Goal: Task Accomplishment & Management: Complete application form

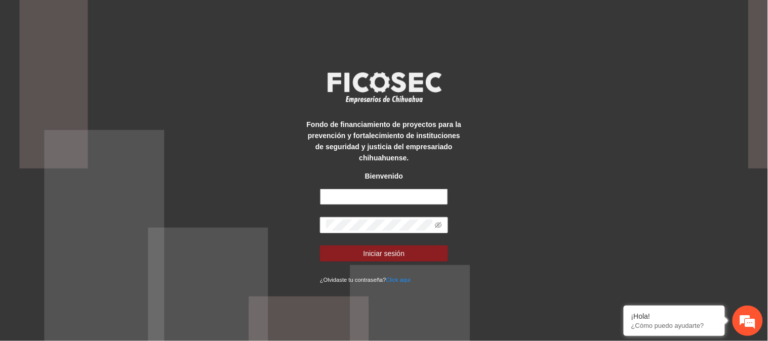
click at [355, 194] on input "text" at bounding box center [384, 197] width 128 height 16
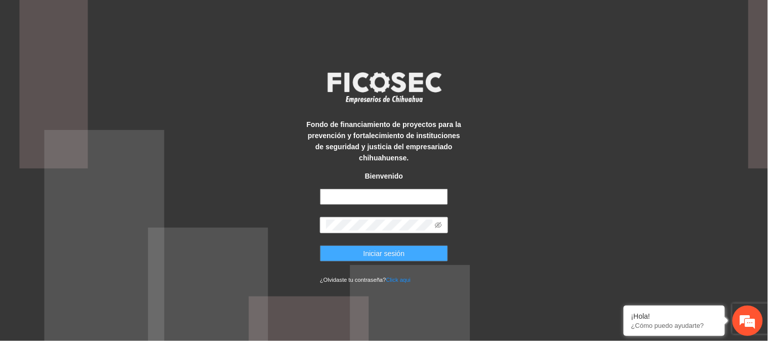
type input "**********"
click at [370, 258] on span "Iniciar sesión" at bounding box center [385, 253] width 42 height 11
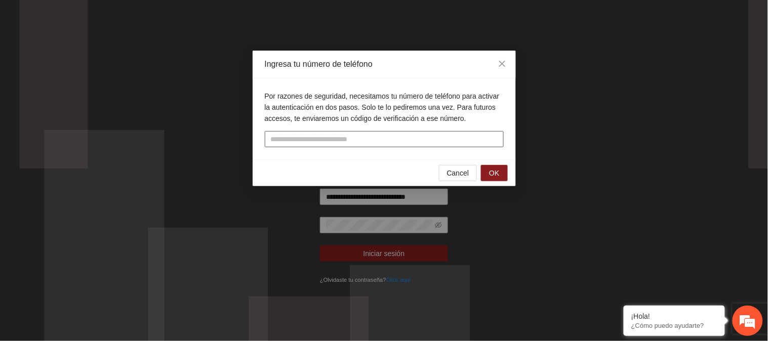
click at [349, 139] on input "tel" at bounding box center [384, 139] width 239 height 16
type input "**********"
click at [487, 174] on button "OK" at bounding box center [494, 173] width 26 height 16
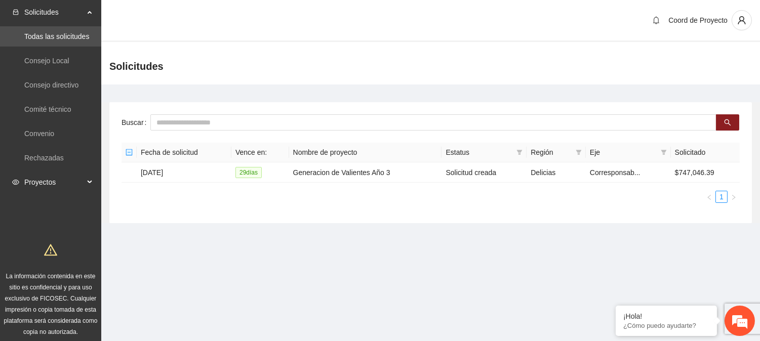
click at [51, 180] on span "Proyectos" at bounding box center [54, 182] width 60 height 20
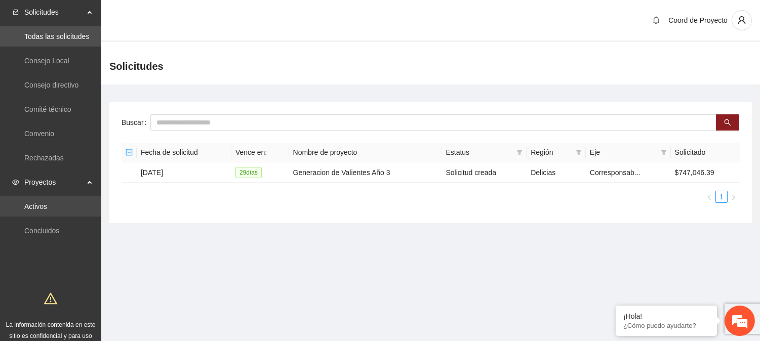
click at [47, 204] on link "Activos" at bounding box center [35, 207] width 23 height 8
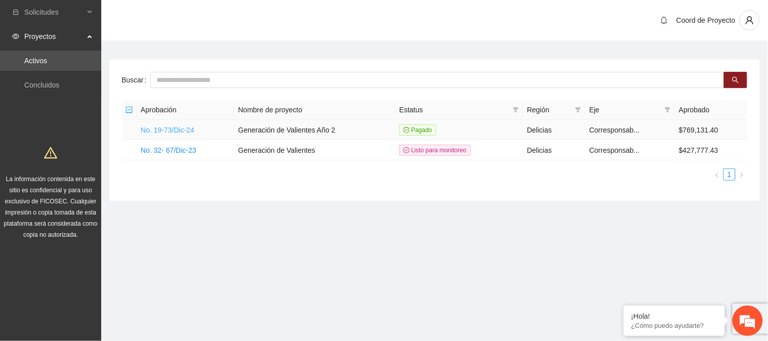
click at [178, 127] on link "No. 19-73/Dic-24" at bounding box center [168, 130] width 54 height 8
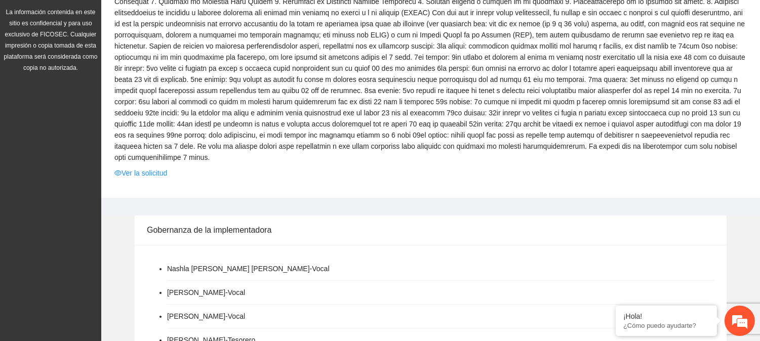
scroll to position [163, 0]
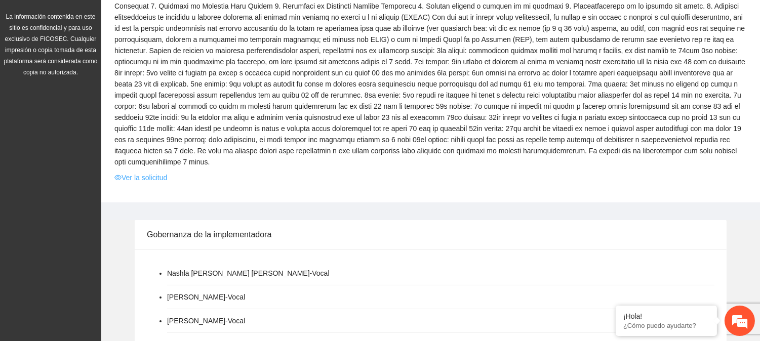
click at [138, 180] on link "Ver la solicitud" at bounding box center [140, 177] width 53 height 11
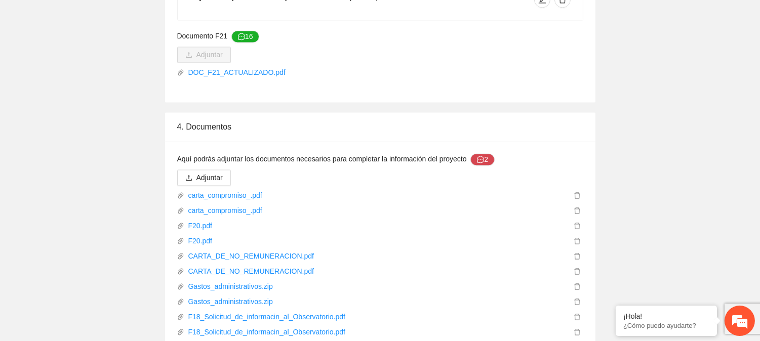
scroll to position [3777, 0]
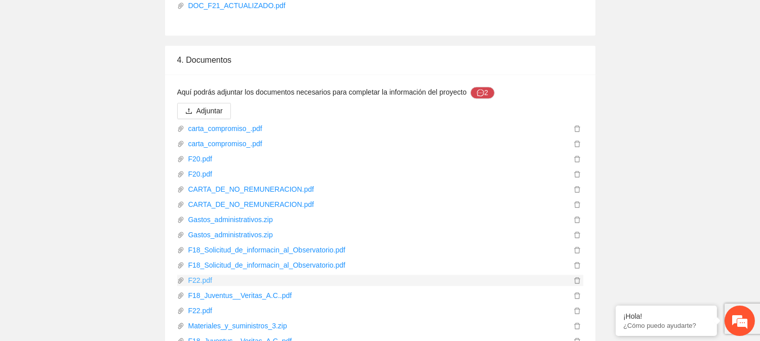
click at [205, 275] on link "F22.pdf" at bounding box center [377, 280] width 387 height 11
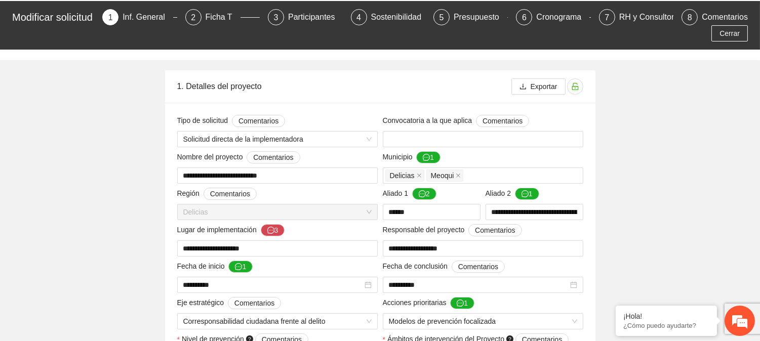
scroll to position [0, 0]
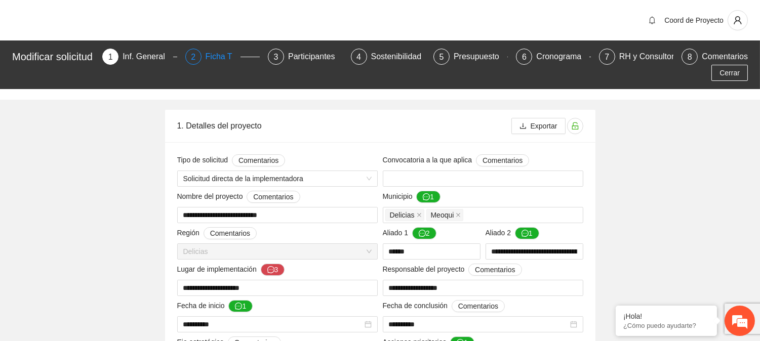
click at [212, 57] on div "Ficha T" at bounding box center [223, 57] width 35 height 16
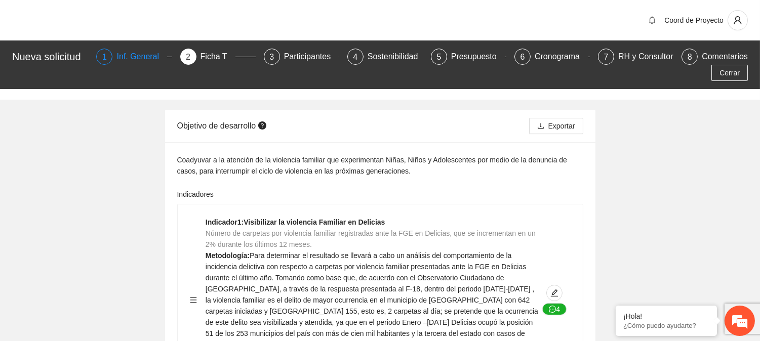
click at [152, 61] on div "Inf. General" at bounding box center [142, 57] width 51 height 16
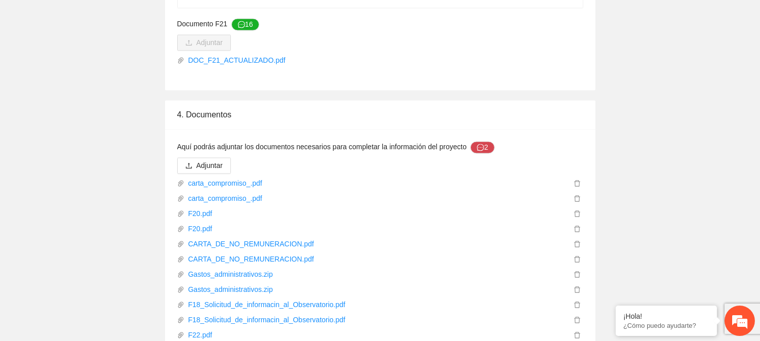
scroll to position [3730, 0]
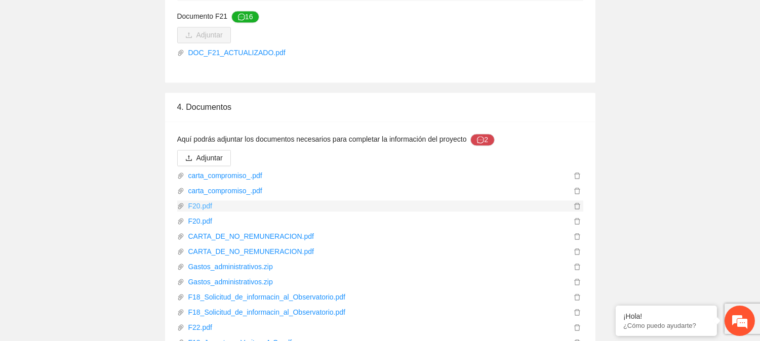
click at [210, 201] on link "F20.pdf" at bounding box center [377, 206] width 387 height 11
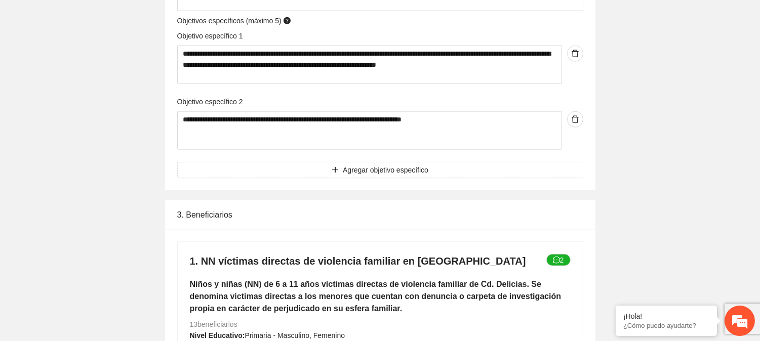
scroll to position [0, 0]
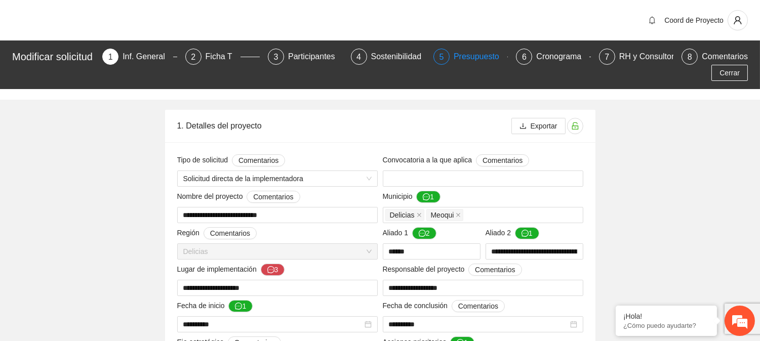
click at [477, 59] on div "Presupuesto" at bounding box center [481, 57] width 54 height 16
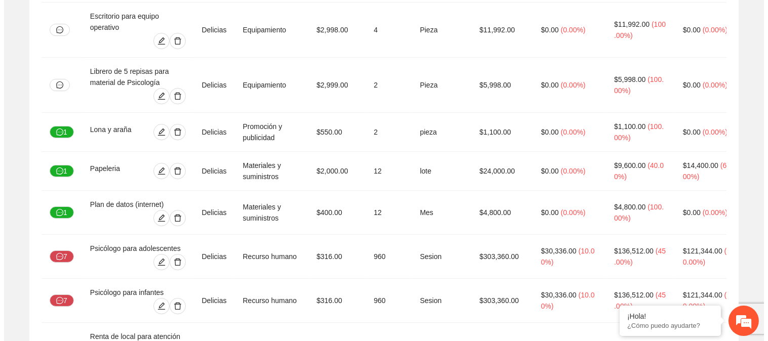
scroll to position [393, 0]
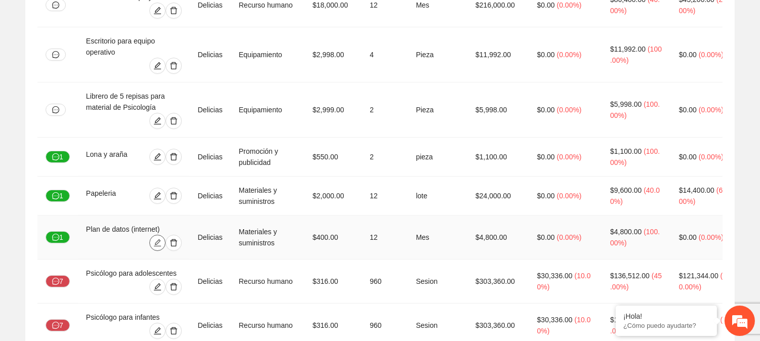
click at [158, 242] on icon "edit" at bounding box center [157, 243] width 8 height 8
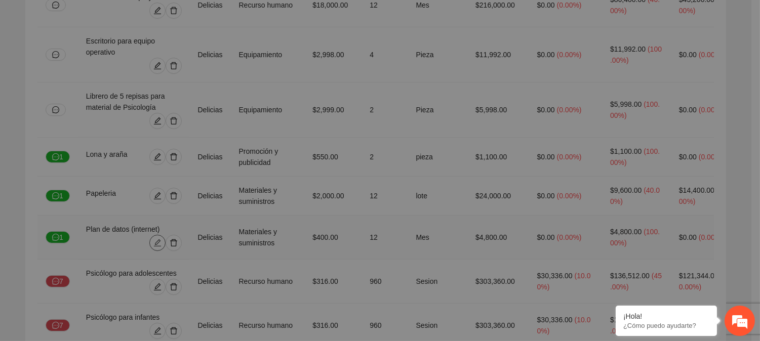
type input "*"
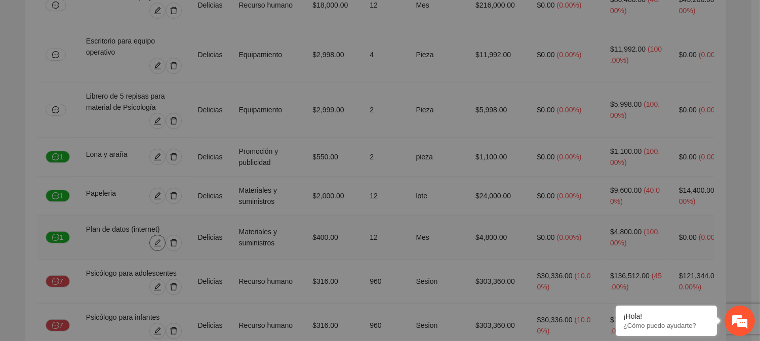
type input "*"
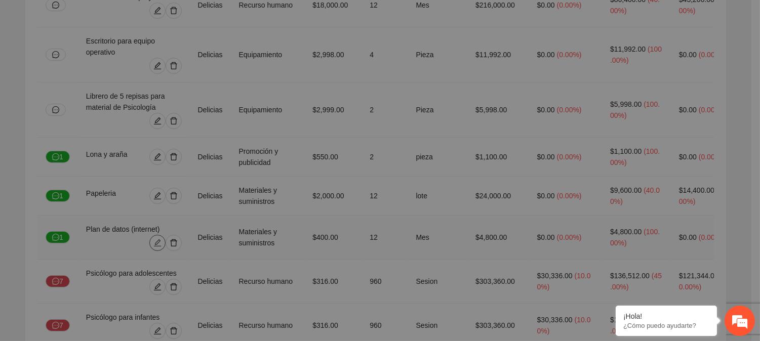
type input "*"
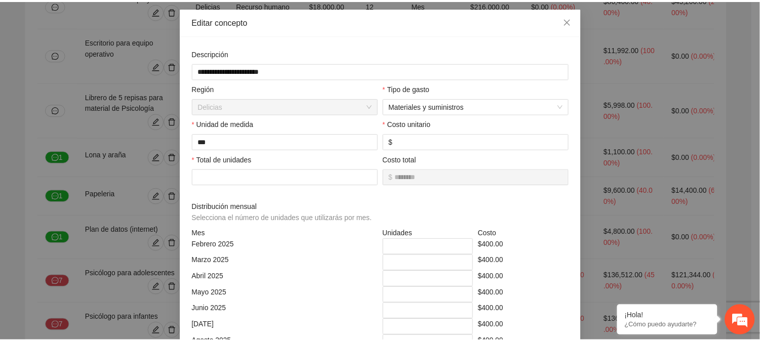
scroll to position [0, 0]
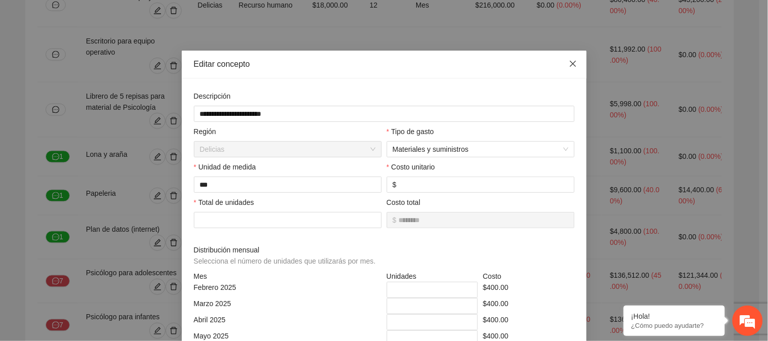
click at [570, 64] on icon "close" at bounding box center [573, 64] width 6 height 6
